Goal: Information Seeking & Learning: Learn about a topic

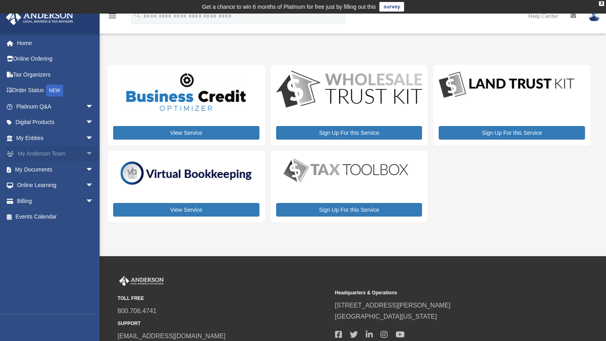
click at [62, 156] on link "My Anderson Team arrow_drop_down" at bounding box center [56, 154] width 100 height 16
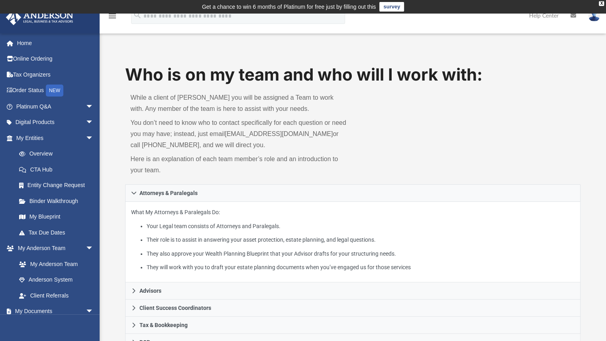
scroll to position [70, 0]
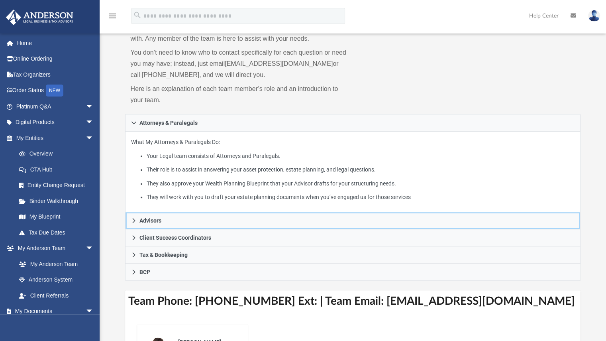
click at [212, 212] on link "Advisors" at bounding box center [353, 220] width 456 height 17
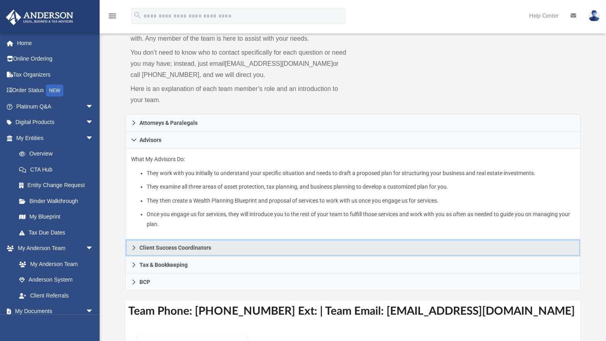
click at [208, 240] on link "Client Success Coordinators" at bounding box center [353, 247] width 456 height 17
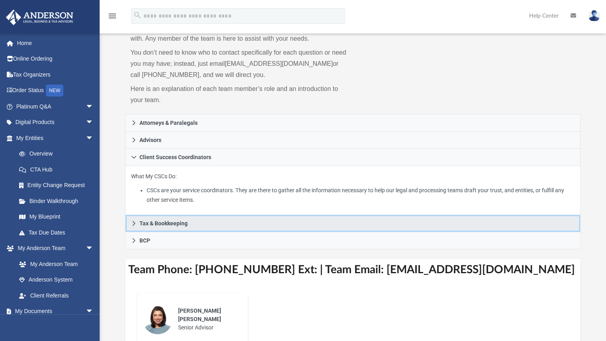
click at [197, 223] on link "Tax & Bookkeeping" at bounding box center [353, 223] width 456 height 17
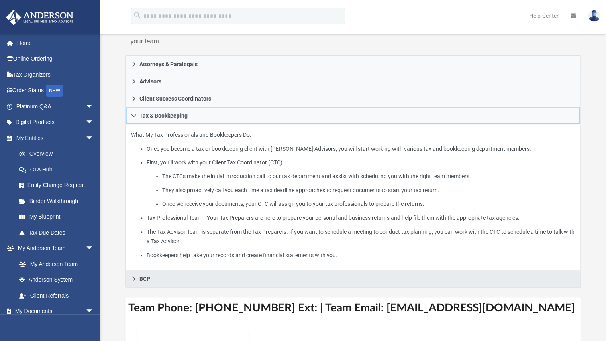
scroll to position [129, 0]
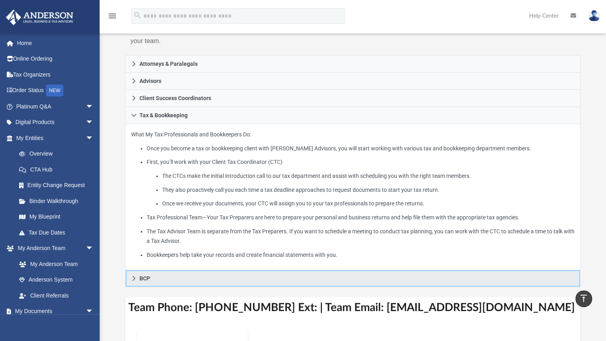
click at [159, 284] on link "BCP" at bounding box center [353, 278] width 456 height 17
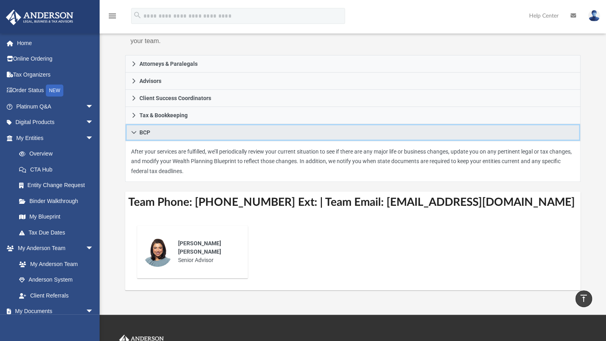
scroll to position [0, 0]
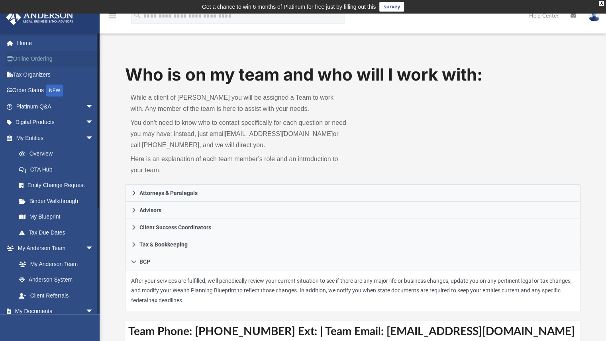
click at [40, 59] on link "Online Ordering" at bounding box center [56, 59] width 100 height 16
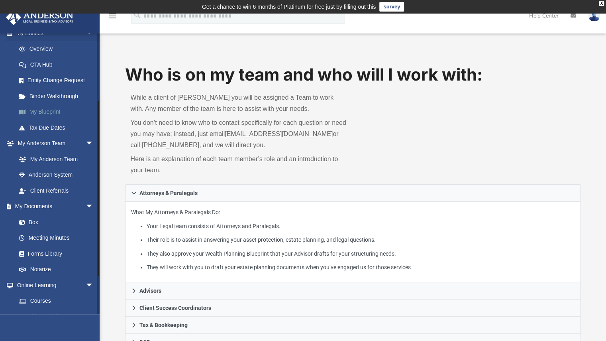
scroll to position [164, 0]
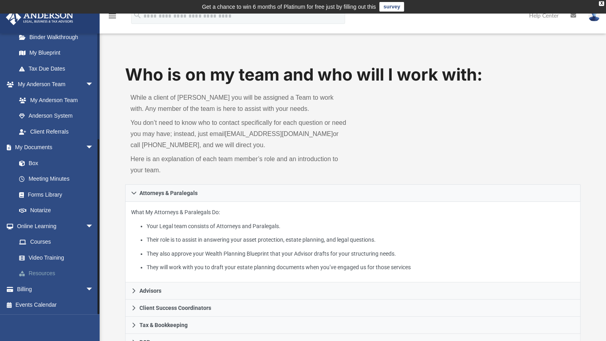
click at [39, 267] on link "Resources" at bounding box center [58, 273] width 94 height 16
click at [39, 238] on link "Courses" at bounding box center [58, 242] width 94 height 16
click at [61, 115] on link "Anderson System" at bounding box center [58, 116] width 94 height 16
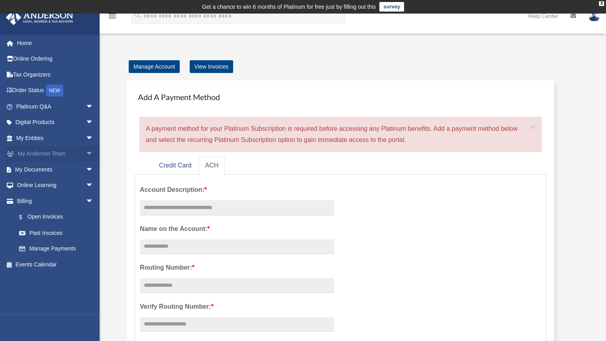
click at [42, 154] on link "My Anderson Team arrow_drop_down" at bounding box center [56, 154] width 100 height 16
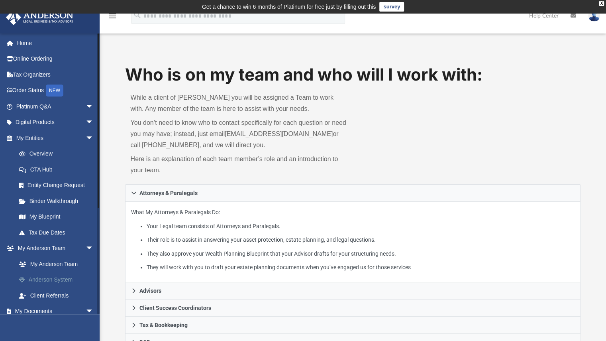
click at [60, 275] on link "Anderson System" at bounding box center [58, 280] width 94 height 16
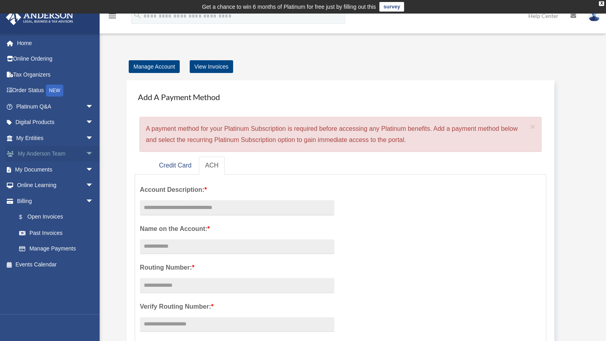
click at [86, 151] on span "arrow_drop_down" at bounding box center [94, 154] width 16 height 16
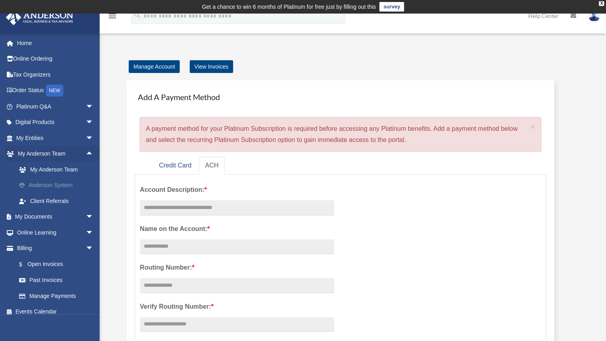
click at [63, 188] on link "Anderson System" at bounding box center [58, 185] width 94 height 16
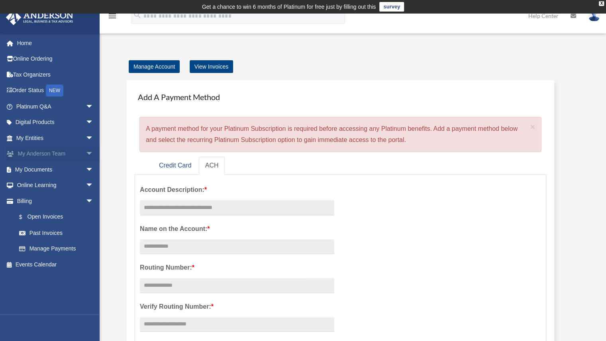
click at [34, 155] on link "My Anderson Team arrow_drop_down" at bounding box center [56, 154] width 100 height 16
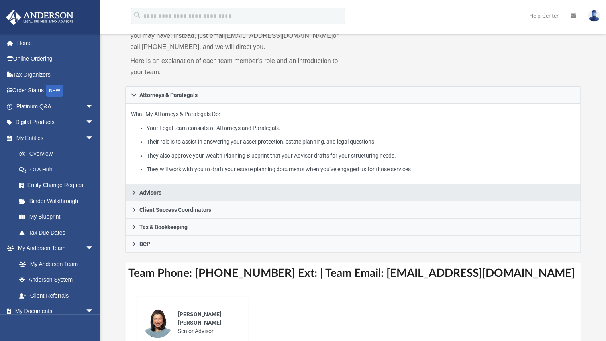
scroll to position [284, 0]
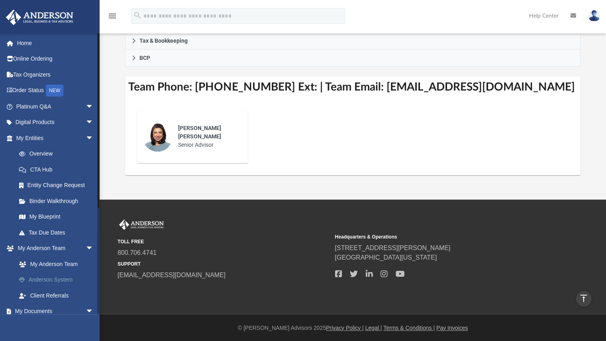
click at [61, 272] on link "Anderson System" at bounding box center [58, 280] width 94 height 16
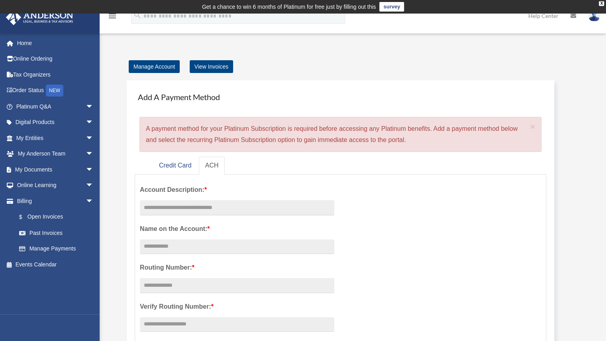
click at [372, 119] on div "× A payment method for your Platinum Subscription is required before accessing …" at bounding box center [340, 134] width 402 height 35
click at [168, 215] on div "Account Description: * Name on the Account: * Routing Number: * Verify Routing …" at bounding box center [237, 325] width 206 height 292
click at [167, 212] on input "text" at bounding box center [237, 207] width 194 height 15
click at [173, 161] on link "Credit Card" at bounding box center [175, 166] width 45 height 18
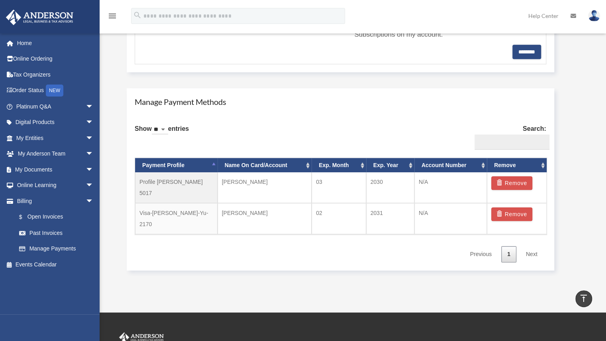
scroll to position [401, 0]
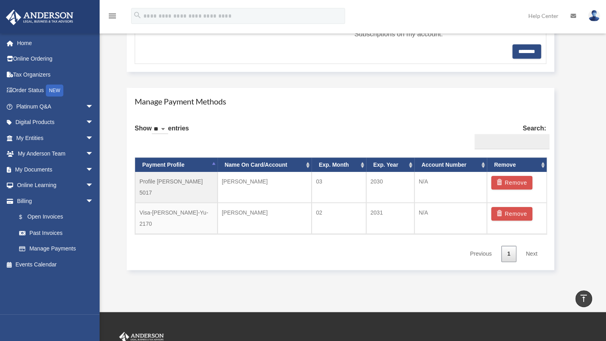
click at [123, 229] on div "Manage Payment Methods Show ** ** ** *** entries Search: Payment Profile Name O…" at bounding box center [352, 179] width 466 height 198
click at [500, 176] on button "Remove" at bounding box center [511, 183] width 41 height 14
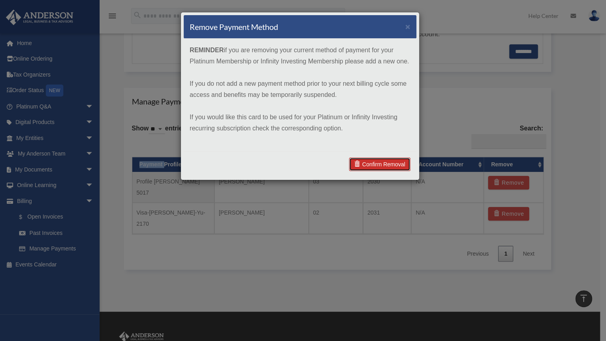
click at [377, 168] on link "Confirm Removal" at bounding box center [379, 164] width 61 height 14
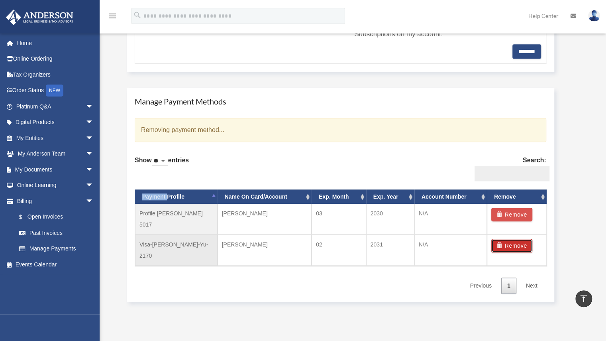
click at [507, 239] on button "Remove" at bounding box center [511, 246] width 41 height 14
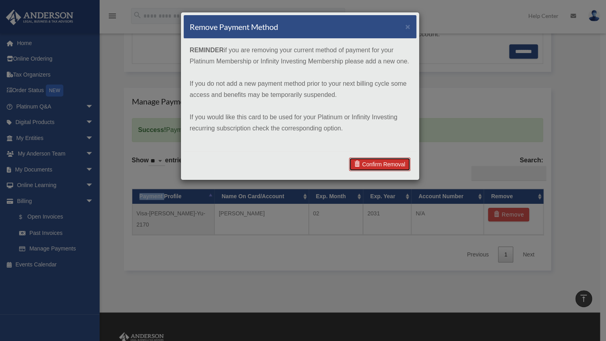
click at [397, 166] on link "Confirm Removal" at bounding box center [379, 164] width 61 height 14
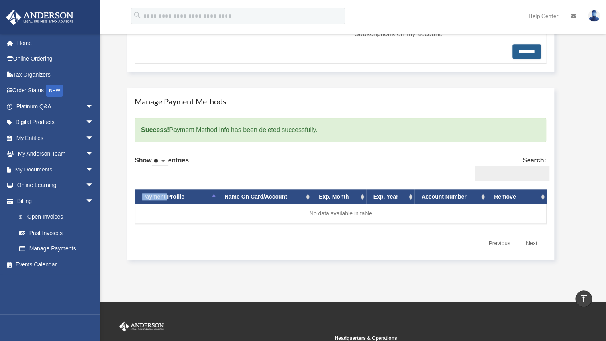
click at [536, 57] on input "********" at bounding box center [526, 51] width 29 height 14
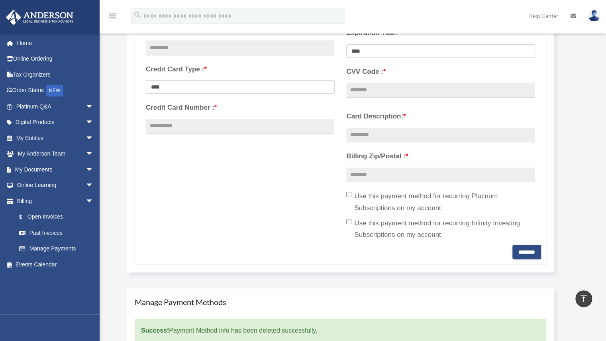
scroll to position [160, 0]
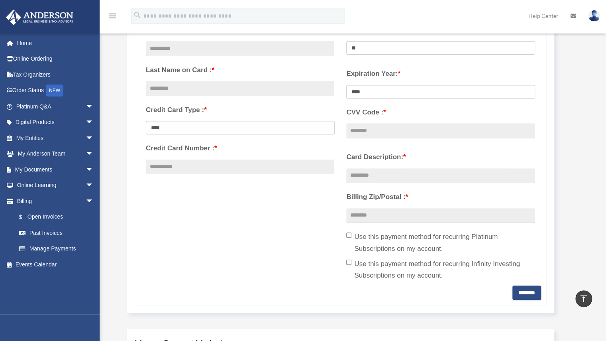
click at [212, 116] on div "**********" at bounding box center [240, 100] width 200 height 163
click at [208, 122] on select "**********" at bounding box center [240, 128] width 189 height 14
select select "****"
click at [146, 121] on select "**********" at bounding box center [240, 128] width 189 height 14
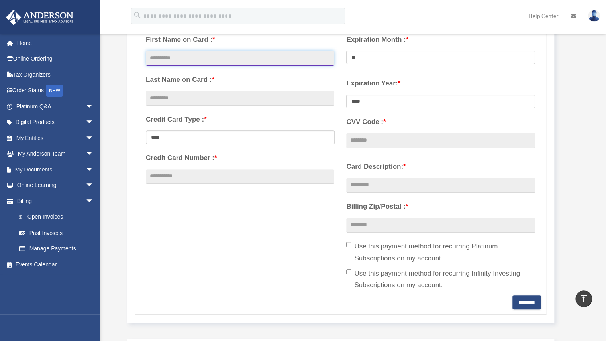
click at [192, 58] on input "text" at bounding box center [240, 58] width 188 height 15
type input "*********"
type input "**"
type input "**********"
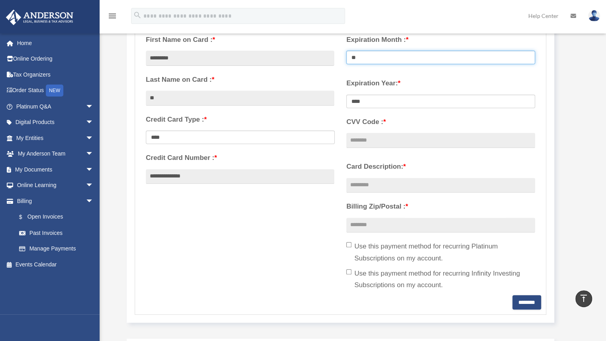
select select "**"
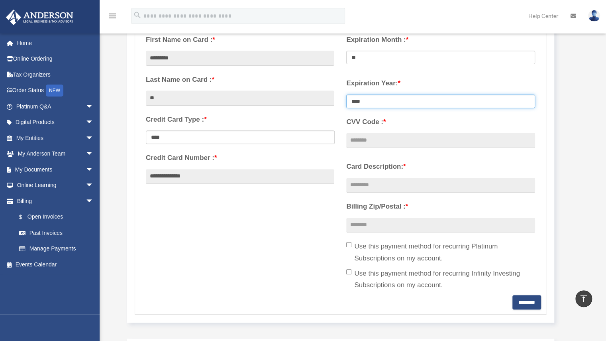
select select "****"
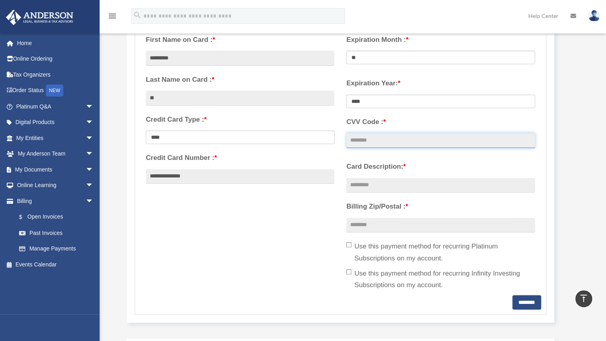
click at [359, 147] on input "CVV Code : *" at bounding box center [440, 140] width 188 height 15
type input "****"
type input "********"
type input "*****"
click at [356, 307] on form "**********" at bounding box center [340, 169] width 411 height 290
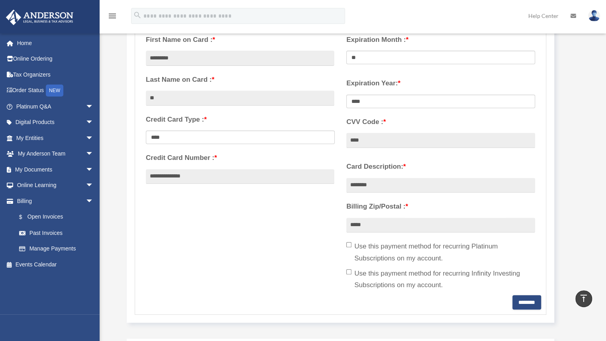
click at [486, 247] on label "Use this payment method for recurring Platinum Subscriptions on my account." at bounding box center [440, 252] width 188 height 24
click at [527, 299] on iframe at bounding box center [561, 315] width 72 height 32
click at [523, 300] on input "********" at bounding box center [526, 302] width 29 height 14
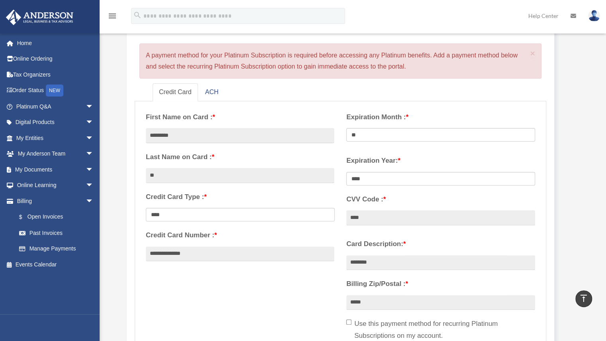
scroll to position [0, 0]
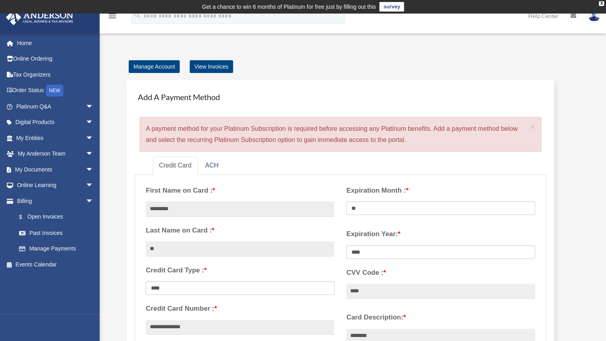
click at [572, 219] on div "Add A Payment Method × A payment method for your Platinum Subscription is requi…" at bounding box center [352, 276] width 466 height 409
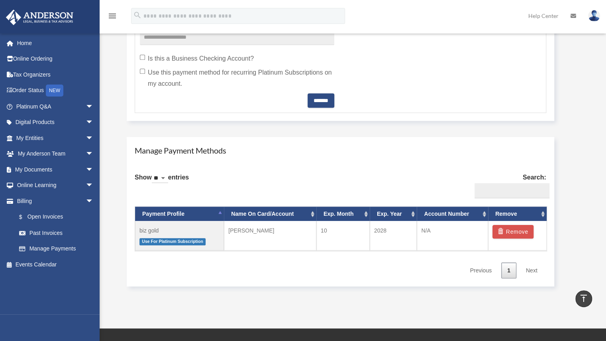
scroll to position [377, 0]
click at [50, 155] on link "My Anderson Team arrow_drop_down" at bounding box center [56, 154] width 100 height 16
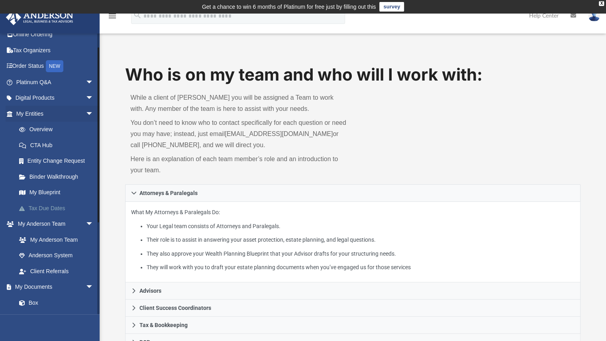
scroll to position [25, 0]
click at [46, 251] on link "Anderson System" at bounding box center [58, 255] width 94 height 16
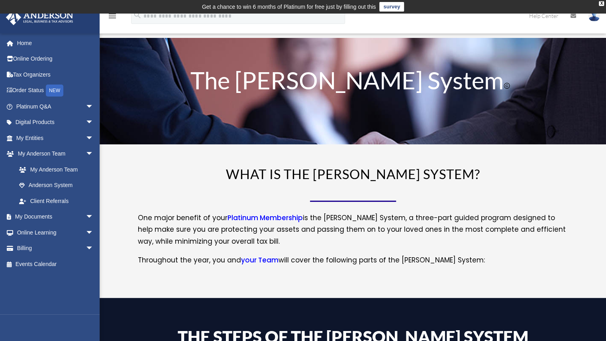
click at [278, 218] on link "Platinum Membership" at bounding box center [264, 220] width 75 height 14
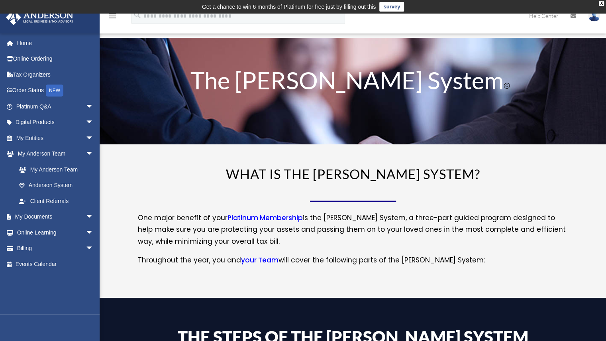
click at [265, 257] on link "your Team" at bounding box center [259, 262] width 37 height 14
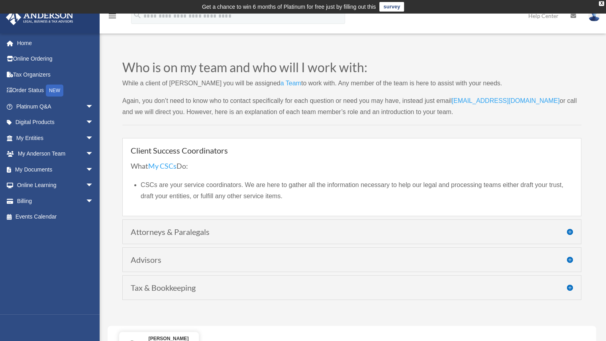
click at [252, 242] on div "Attorneys & Paralegals What My Attorneys & Paralegals Do: Your Legal team consi…" at bounding box center [351, 231] width 459 height 25
click at [243, 236] on div "Attorneys & Paralegals What My Attorneys & Paralegals Do: Your Legal team consi…" at bounding box center [351, 231] width 459 height 25
click at [573, 229] on div "Attorneys & Paralegals What My Attorneys & Paralegals Do: Your Legal team consi…" at bounding box center [351, 231] width 459 height 25
click at [571, 229] on h4 "Attorneys & Paralegals" at bounding box center [352, 231] width 442 height 8
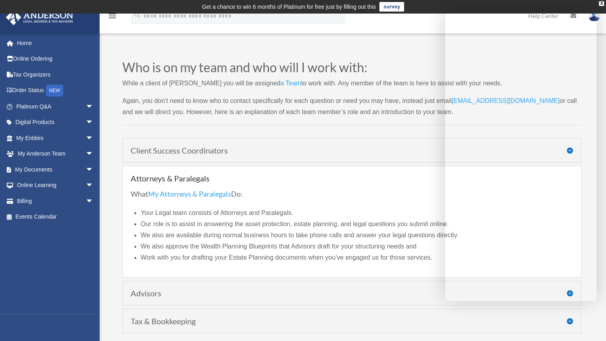
click at [180, 193] on link "My Attorneys & Paralegals" at bounding box center [189, 195] width 83 height 13
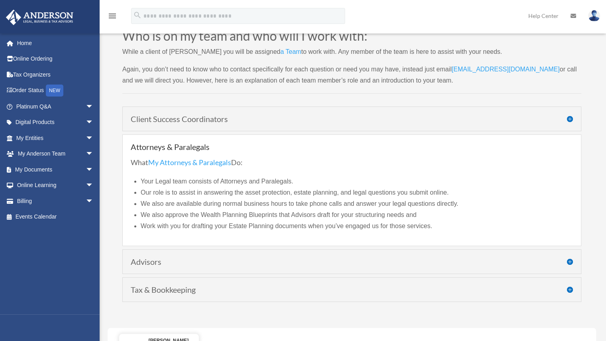
scroll to position [32, 0]
click at [192, 258] on h4 "Advisors" at bounding box center [352, 261] width 442 height 8
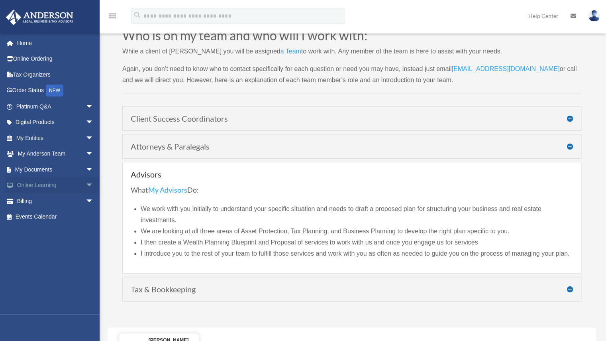
click at [55, 178] on link "Online Learning arrow_drop_down" at bounding box center [56, 185] width 100 height 16
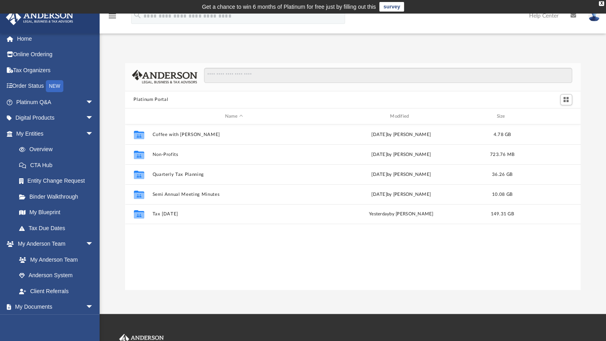
scroll to position [4, 0]
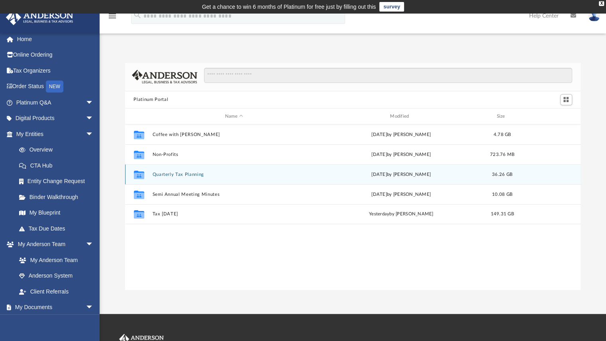
click at [186, 178] on div "Collaborated Folder Quarterly Tax Planning [DATE] by [PERSON_NAME] 36.26 GB" at bounding box center [353, 174] width 456 height 20
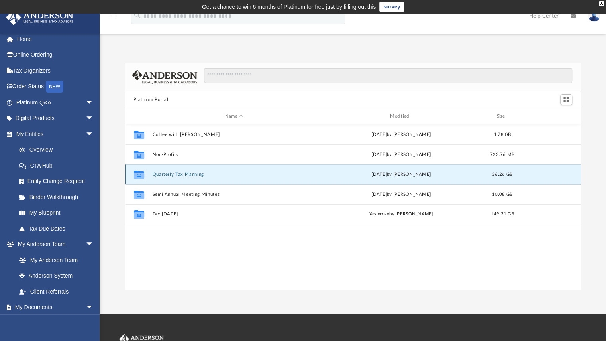
click at [181, 175] on button "Quarterly Tax Planning" at bounding box center [233, 174] width 163 height 5
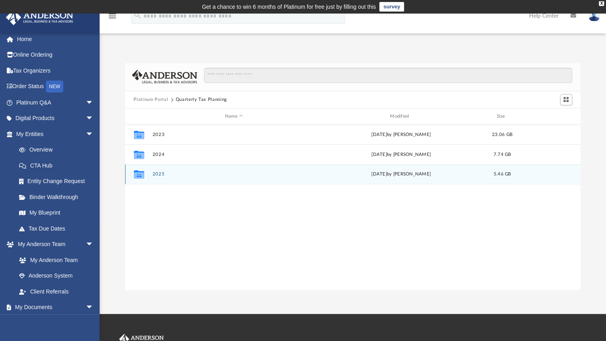
click at [181, 175] on button "2025" at bounding box center [233, 174] width 163 height 5
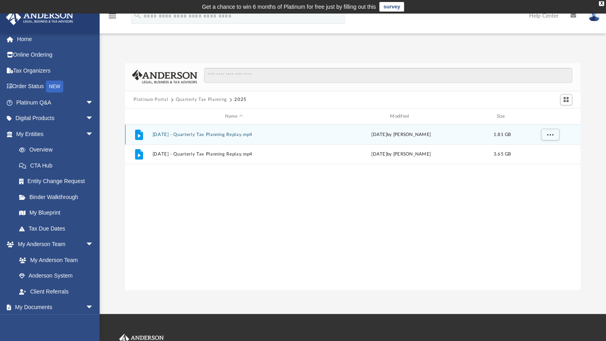
click at [176, 135] on button "[DATE] - Quarterly Tax Planning Replay.mp4" at bounding box center [233, 134] width 163 height 5
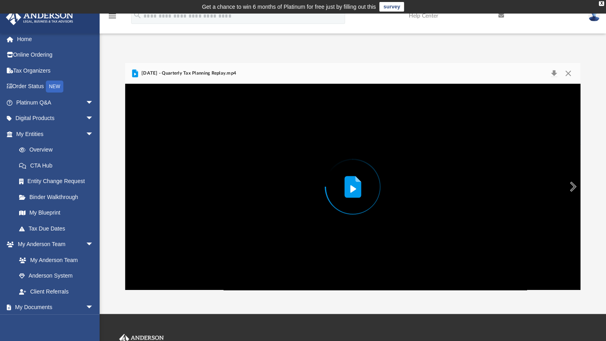
click at [348, 202] on div "Preview" at bounding box center [353, 187] width 54 height 54
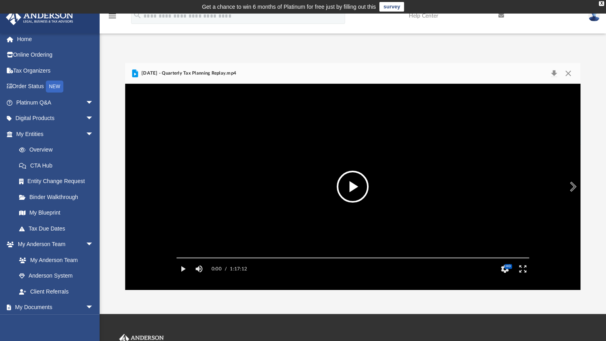
click at [345, 183] on button "File preview" at bounding box center [353, 186] width 32 height 32
click at [508, 268] on span "HD" at bounding box center [508, 266] width 8 height 5
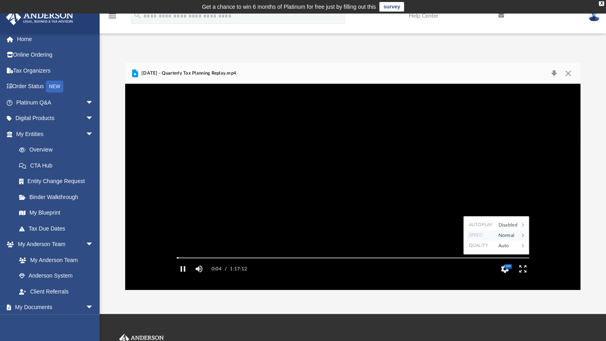
drag, startPoint x: 499, startPoint y: 252, endPoint x: 499, endPoint y: 245, distance: 7.2
click at [499, 245] on div "Autoplay Disabled Speed Normal Quality Auto Subtitles/CC Off Audio" at bounding box center [496, 234] width 59 height 31
click at [499, 240] on div "Normal" at bounding box center [506, 235] width 25 height 10
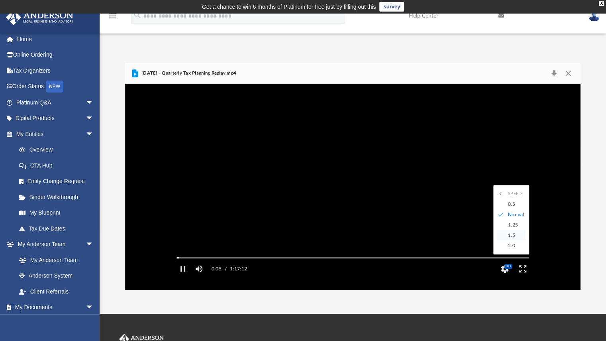
click at [501, 240] on div "File preview" at bounding box center [500, 235] width 7 height 10
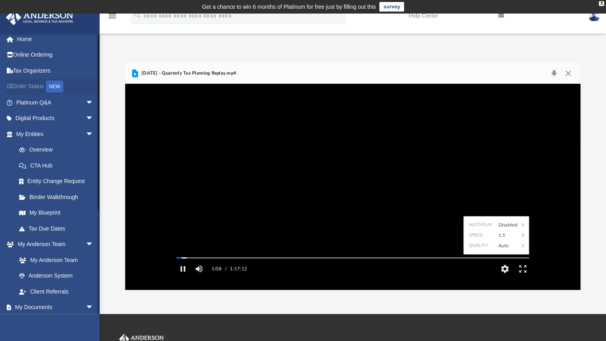
click at [27, 87] on link "Order Status NEW" at bounding box center [56, 86] width 100 height 16
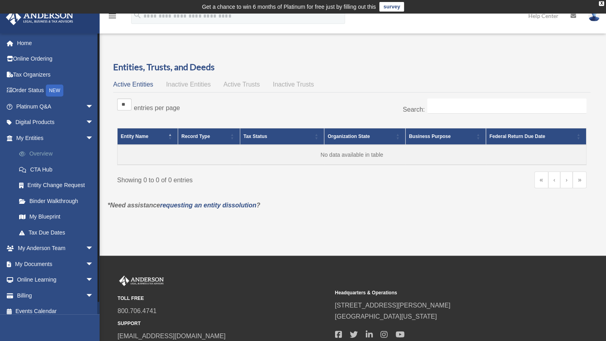
click at [43, 159] on link "Overview" at bounding box center [58, 154] width 94 height 16
click at [53, 245] on link "My Anderson Team arrow_drop_down" at bounding box center [56, 248] width 100 height 16
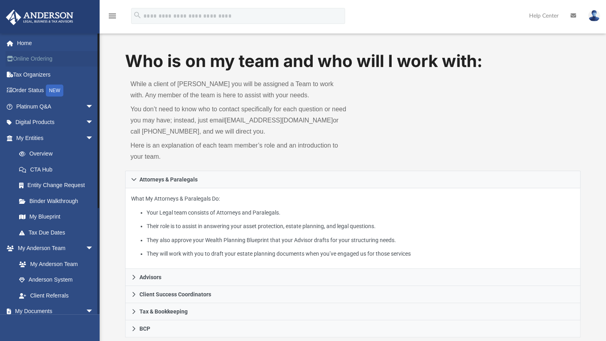
click at [38, 51] on link "Online Ordering" at bounding box center [56, 59] width 100 height 16
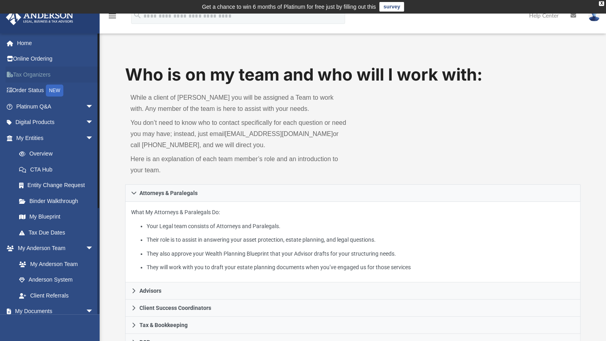
click at [39, 76] on link "Tax Organizers" at bounding box center [56, 75] width 100 height 16
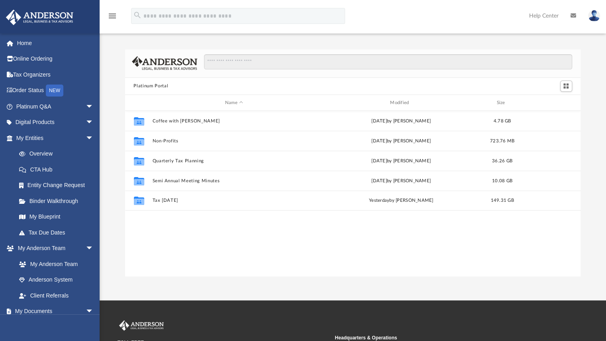
scroll to position [175, 449]
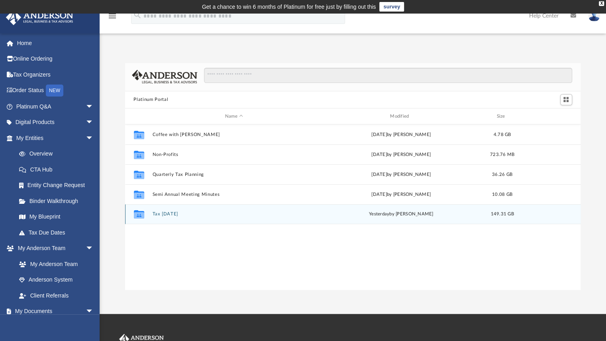
click at [173, 217] on div "Collaborated Folder Tax [DATE] [DATE] by [PERSON_NAME] 149.31 GB" at bounding box center [353, 214] width 456 height 20
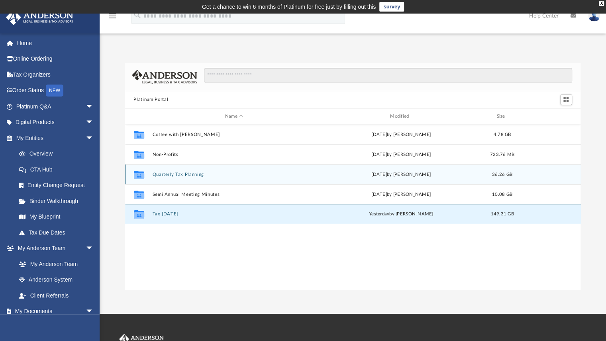
click at [188, 176] on button "Quarterly Tax Planning" at bounding box center [233, 174] width 163 height 5
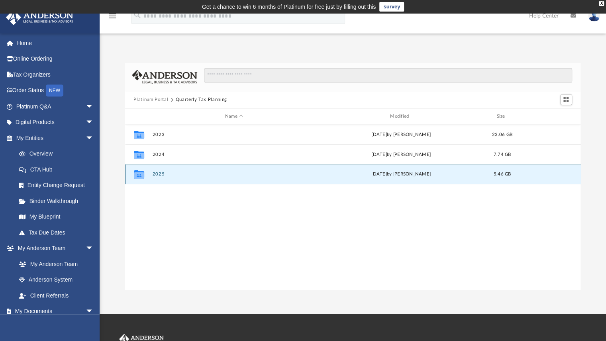
click at [188, 176] on button "2025" at bounding box center [233, 174] width 163 height 5
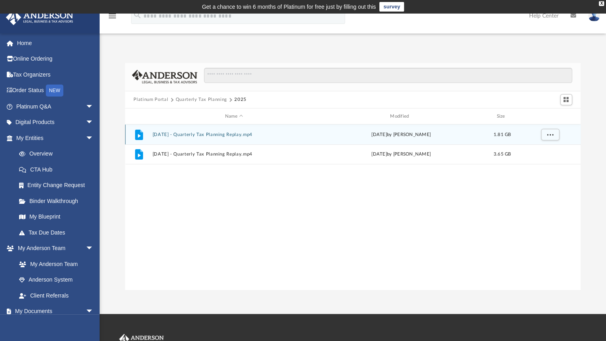
click at [204, 131] on div "File [DATE] - Quarterly Tax Planning Replay.mp4 [DATE] by [PERSON_NAME] 1.81 GB" at bounding box center [353, 134] width 456 height 20
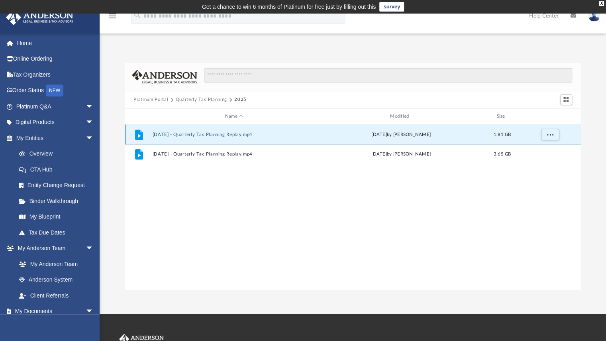
click at [204, 131] on div "File [DATE] - Quarterly Tax Planning Replay.mp4 [DATE] by [PERSON_NAME] 1.81 GB" at bounding box center [353, 134] width 456 height 20
click at [218, 135] on button "[DATE] - Quarterly Tax Planning Replay.mp4" at bounding box center [233, 134] width 163 height 5
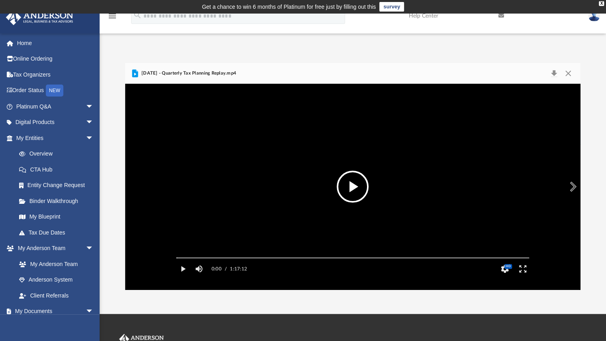
click at [347, 178] on button "File preview" at bounding box center [353, 186] width 32 height 32
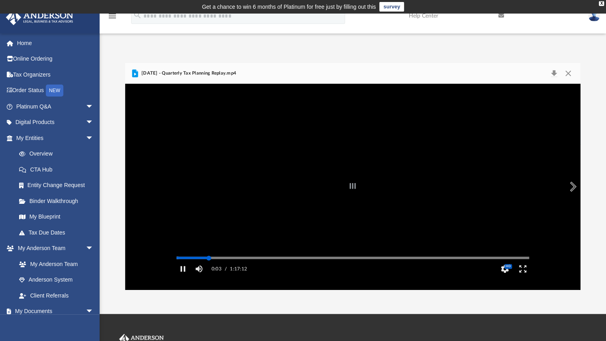
click at [209, 269] on div "Autoplay Disabled Speed 1.5 Quality Auto Subtitles/CC Off Audio Autoplay Disabl…" at bounding box center [353, 187] width 456 height 206
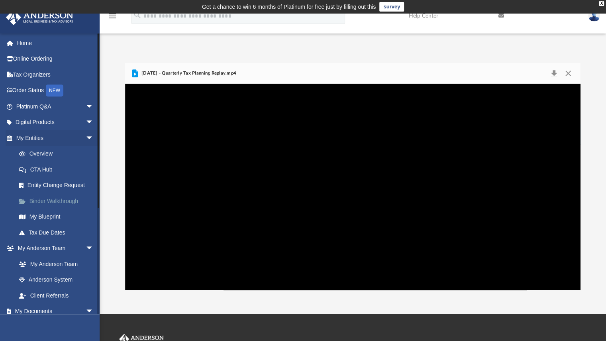
click at [69, 201] on link "Binder Walkthrough" at bounding box center [58, 201] width 94 height 16
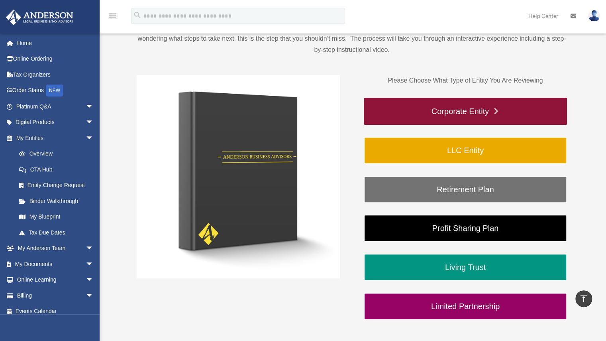
scroll to position [100, 0]
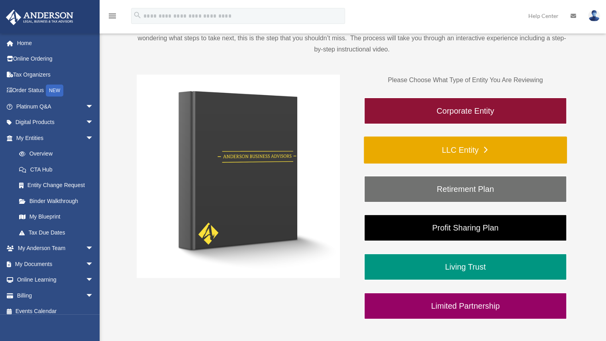
click at [426, 145] on link "LLC Entity" at bounding box center [465, 149] width 203 height 27
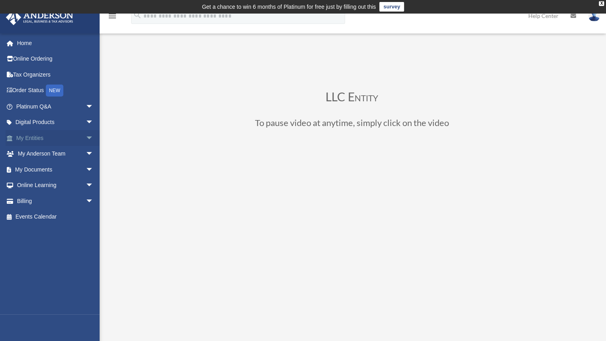
click at [86, 137] on span "arrow_drop_down" at bounding box center [94, 138] width 16 height 16
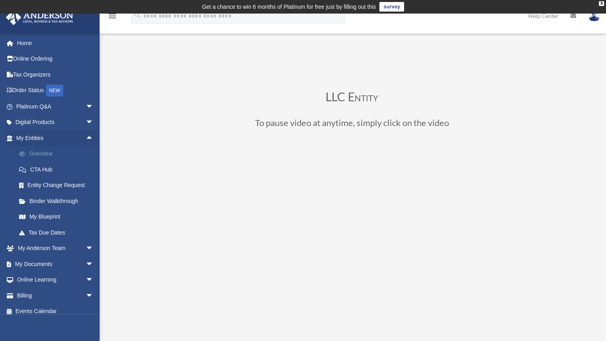
click at [45, 153] on link "Overview" at bounding box center [58, 154] width 94 height 16
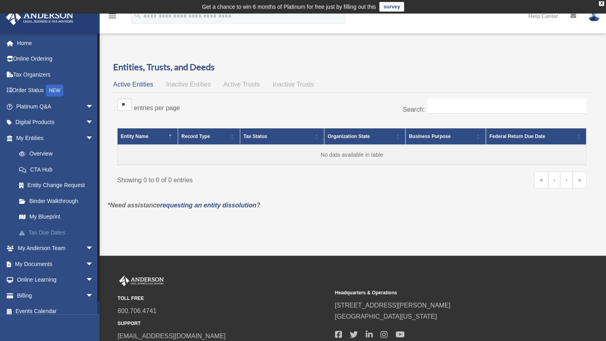
click at [43, 227] on link "Tax Due Dates" at bounding box center [58, 232] width 94 height 16
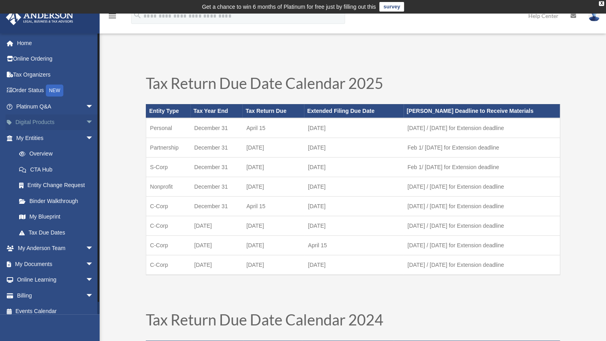
click at [48, 123] on link "Digital Products arrow_drop_down" at bounding box center [56, 122] width 100 height 16
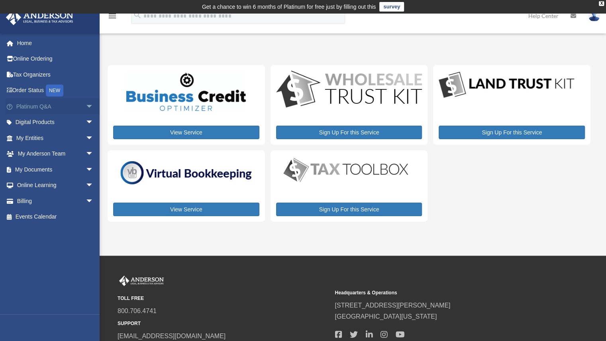
click at [87, 104] on span "arrow_drop_down" at bounding box center [94, 106] width 16 height 16
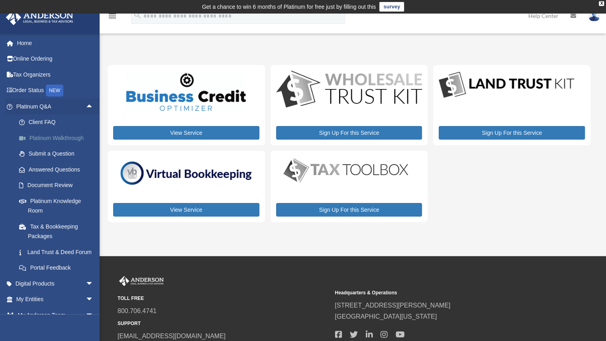
click at [49, 132] on link "Platinum Walkthrough" at bounding box center [58, 138] width 94 height 16
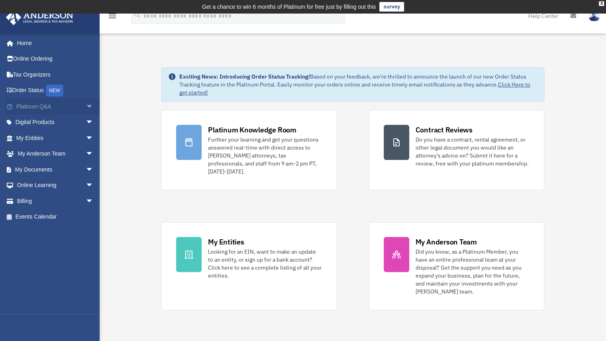
click at [86, 105] on span "arrow_drop_down" at bounding box center [94, 106] width 16 height 16
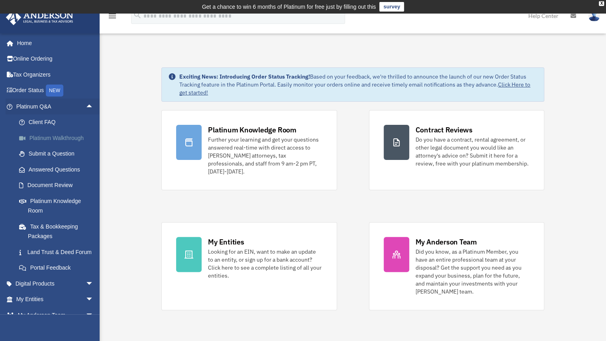
click at [63, 140] on link "Platinum Walkthrough" at bounding box center [58, 138] width 94 height 16
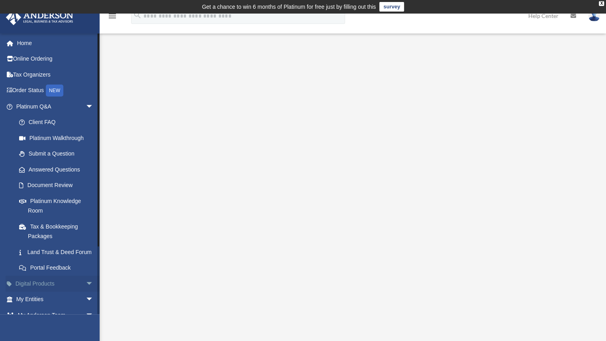
click at [86, 292] on span "arrow_drop_down" at bounding box center [94, 283] width 16 height 16
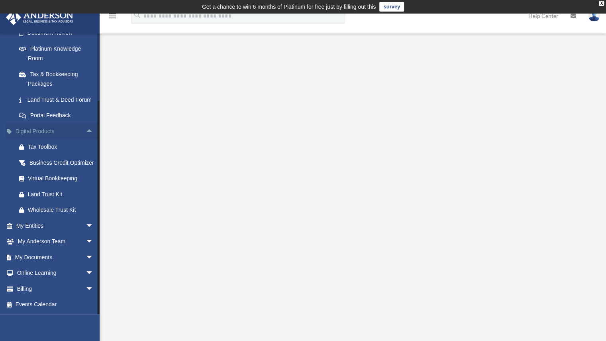
scroll to position [171, 0]
click at [86, 223] on span "arrow_drop_down" at bounding box center [94, 225] width 16 height 16
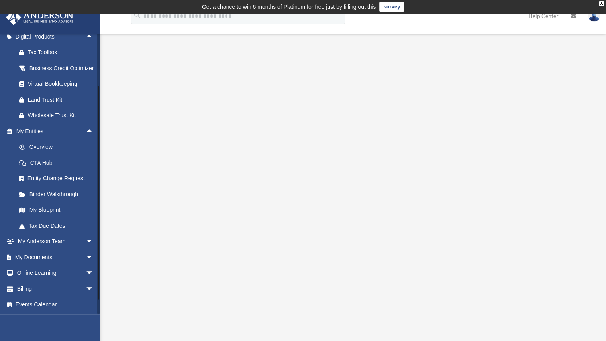
scroll to position [266, 0]
click at [39, 289] on link "Billing arrow_drop_down" at bounding box center [56, 288] width 100 height 16
click at [42, 310] on link "Events Calendar" at bounding box center [56, 304] width 100 height 16
click at [40, 309] on link "Events Calendar" at bounding box center [56, 304] width 100 height 16
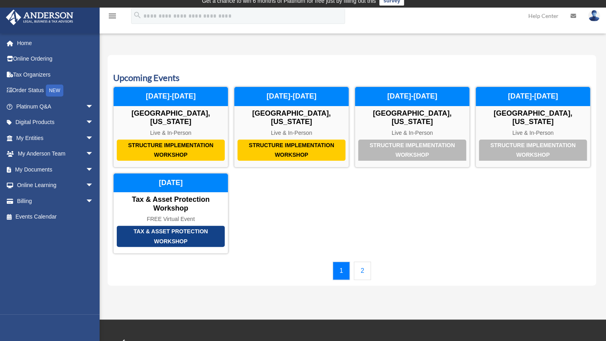
scroll to position [5, 0]
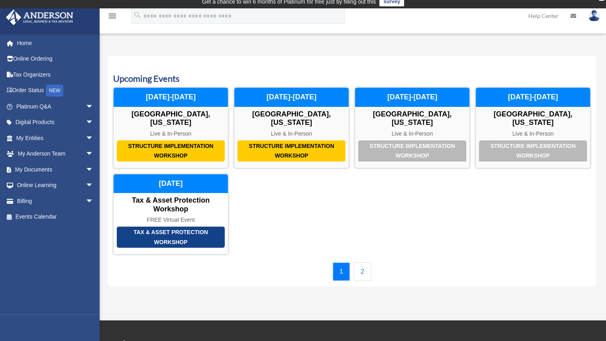
click at [359, 262] on link "2" at bounding box center [362, 271] width 17 height 18
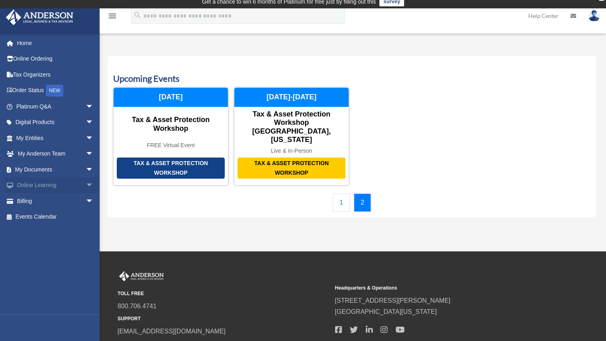
click at [43, 186] on link "Online Learning arrow_drop_down" at bounding box center [56, 185] width 100 height 16
click at [86, 182] on span "arrow_drop_down" at bounding box center [94, 185] width 16 height 16
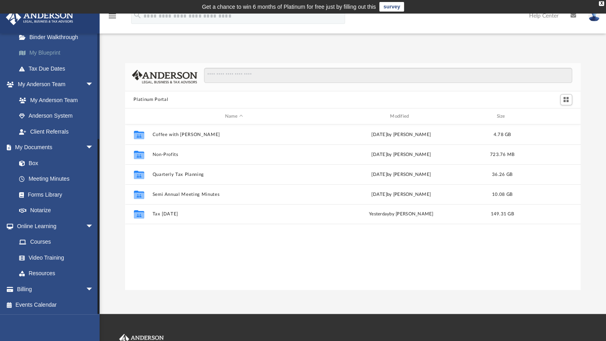
scroll to position [164, 0]
click at [63, 269] on link "Resources" at bounding box center [58, 273] width 94 height 16
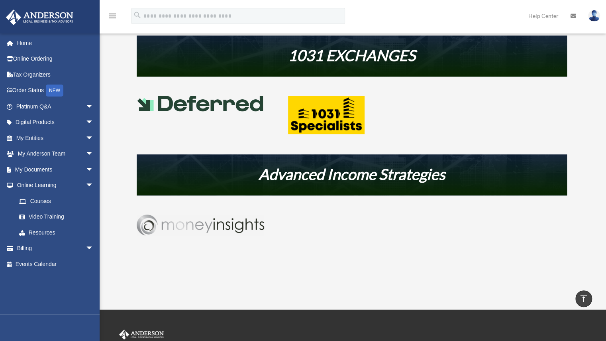
scroll to position [382, 0]
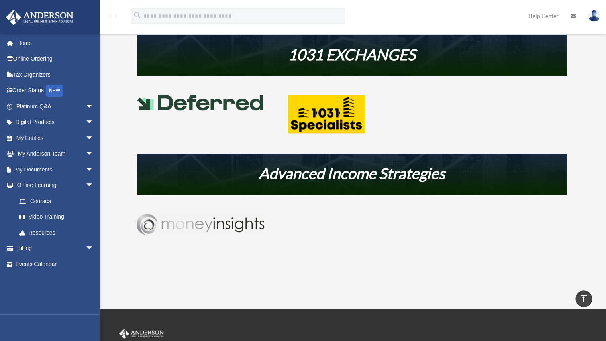
click at [209, 104] on img at bounding box center [200, 102] width 127 height 15
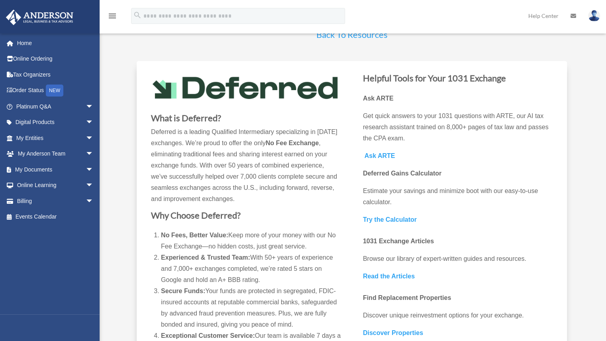
scroll to position [39, 0]
click at [242, 88] on img at bounding box center [246, 87] width 190 height 27
